Goal: Navigation & Orientation: Go to known website

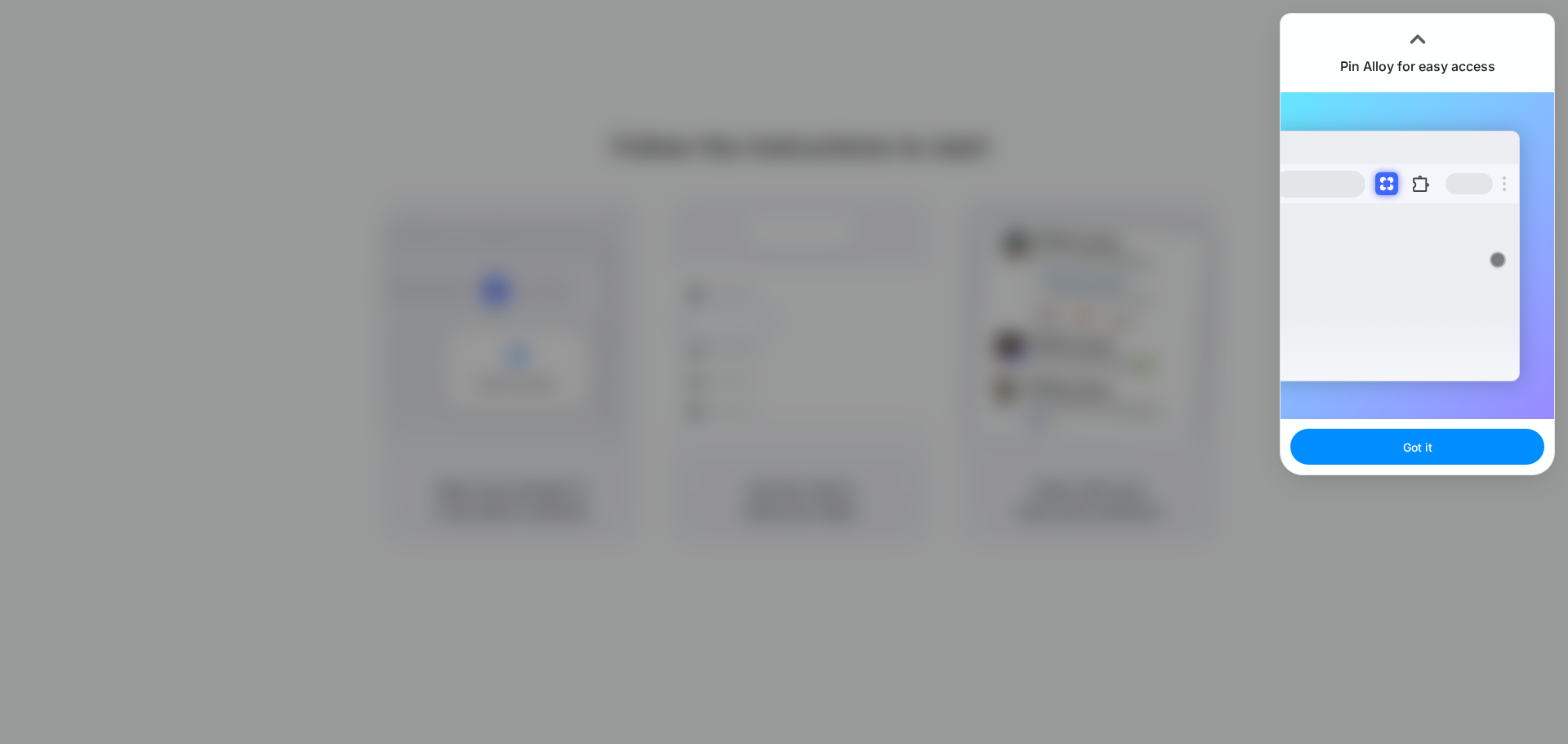
click at [1003, 411] on div at bounding box center [784, 372] width 1568 height 744
click at [1397, 438] on button "Got it" at bounding box center [1417, 447] width 254 height 36
